Goal: Task Accomplishment & Management: Manage account settings

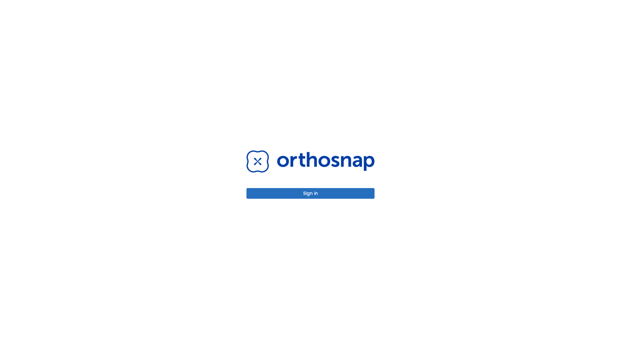
click at [310, 193] on button "Sign in" at bounding box center [310, 193] width 128 height 11
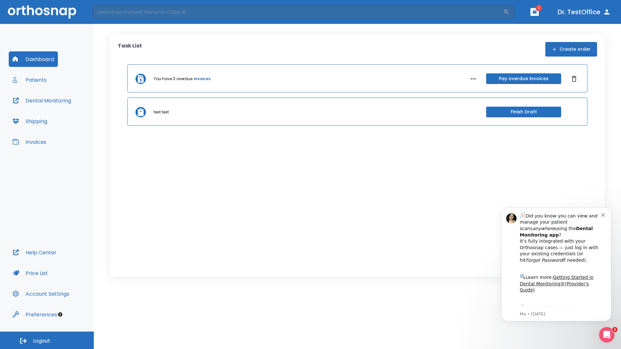
click at [47, 340] on span "Logout" at bounding box center [41, 341] width 17 height 7
